Goal: Use online tool/utility: Utilize a website feature to perform a specific function

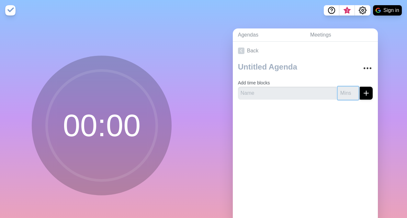
click at [339, 93] on input "number" at bounding box center [347, 93] width 21 height 13
click at [347, 90] on input "1" at bounding box center [347, 93] width 21 height 13
click at [348, 90] on input "2" at bounding box center [347, 93] width 21 height 13
click at [348, 95] on input "1" at bounding box center [347, 93] width 21 height 13
type input "0"
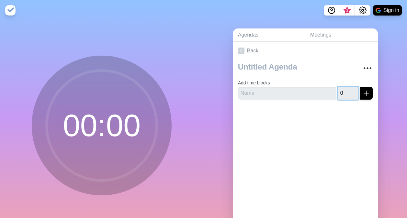
click at [348, 95] on input "0" at bounding box center [347, 93] width 21 height 13
click at [367, 119] on div at bounding box center [305, 118] width 145 height 26
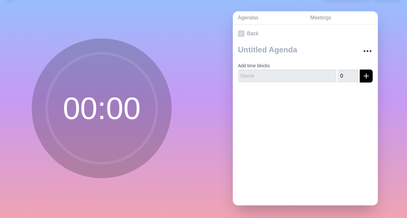
scroll to position [22, 0]
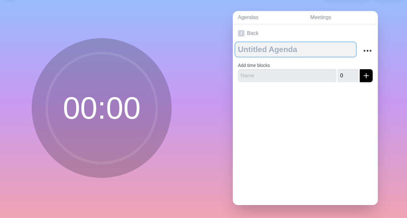
click at [274, 47] on textarea at bounding box center [295, 49] width 120 height 14
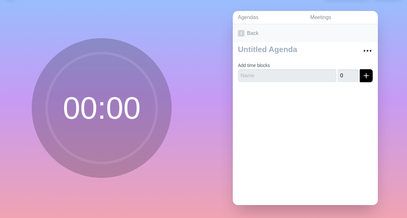
click at [262, 25] on link "Back" at bounding box center [305, 33] width 145 height 18
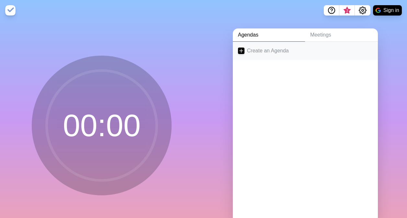
click at [240, 51] on line at bounding box center [241, 51] width 4 height 0
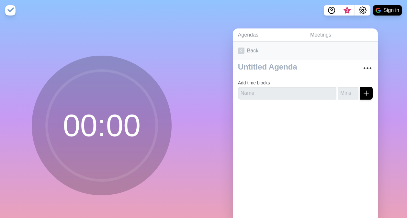
click at [238, 49] on icon at bounding box center [241, 51] width 6 height 6
